Goal: Navigation & Orientation: Understand site structure

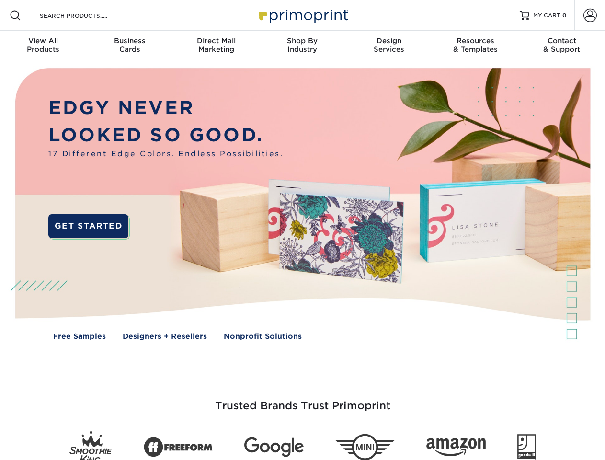
click at [302, 230] on img at bounding box center [302, 210] width 599 height 299
click at [15, 15] on span at bounding box center [16, 16] width 12 height 12
click at [590, 15] on span at bounding box center [590, 15] width 13 height 13
click at [43, 46] on div "View All Products" at bounding box center [43, 44] width 86 height 17
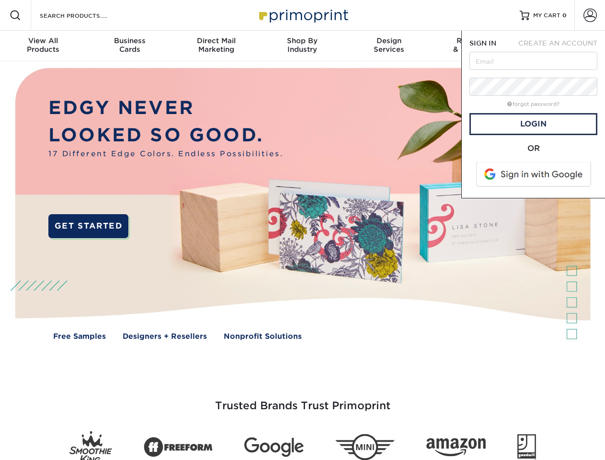
click at [129, 46] on div "Business Cards" at bounding box center [129, 44] width 86 height 17
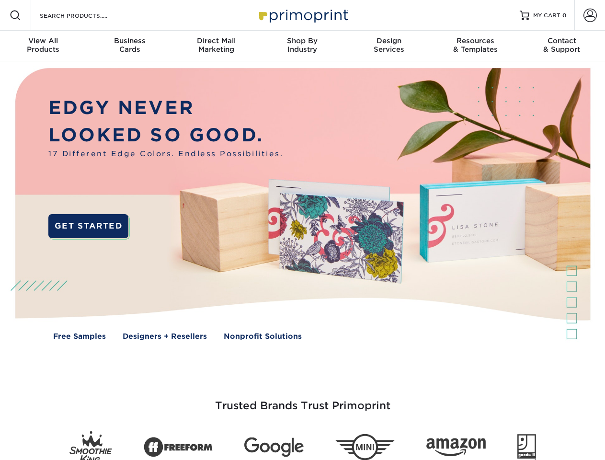
click at [216, 46] on div "Direct Mail Marketing" at bounding box center [216, 44] width 86 height 17
click at [302, 46] on div "Shop By Industry" at bounding box center [302, 44] width 86 height 17
click at [389, 46] on div "Design Services" at bounding box center [389, 44] width 86 height 17
click at [475, 46] on div "Resources & Templates" at bounding box center [475, 44] width 86 height 17
click at [562, 46] on div "Contact & Support" at bounding box center [562, 44] width 86 height 17
